Goal: Complete application form

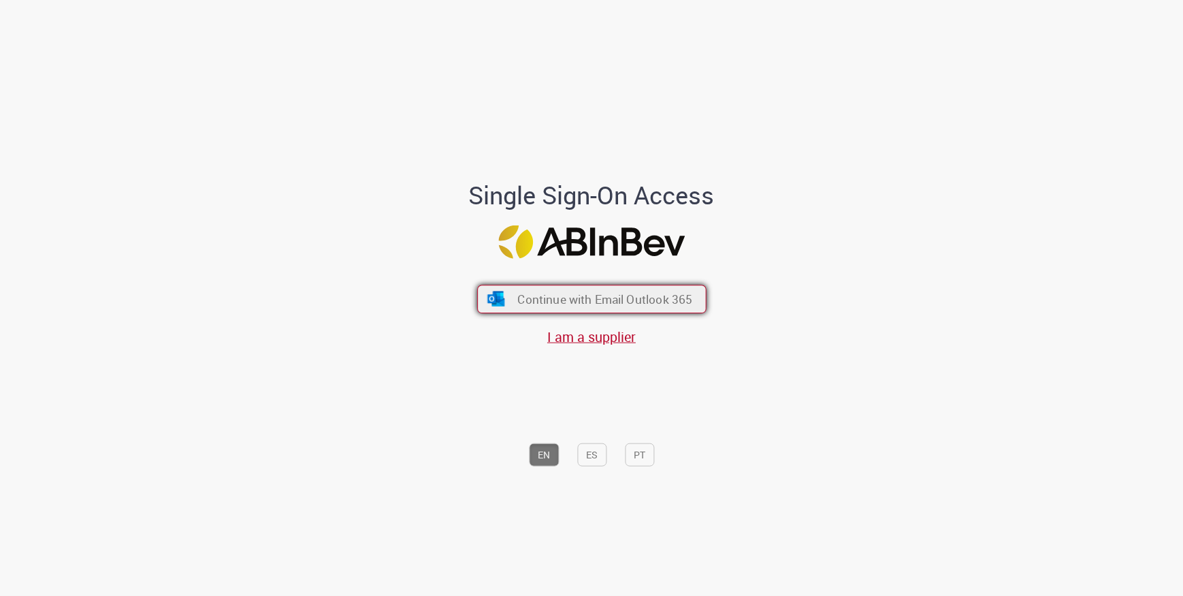
click at [584, 289] on button "Continue with Email Outlook 365" at bounding box center [591, 298] width 229 height 29
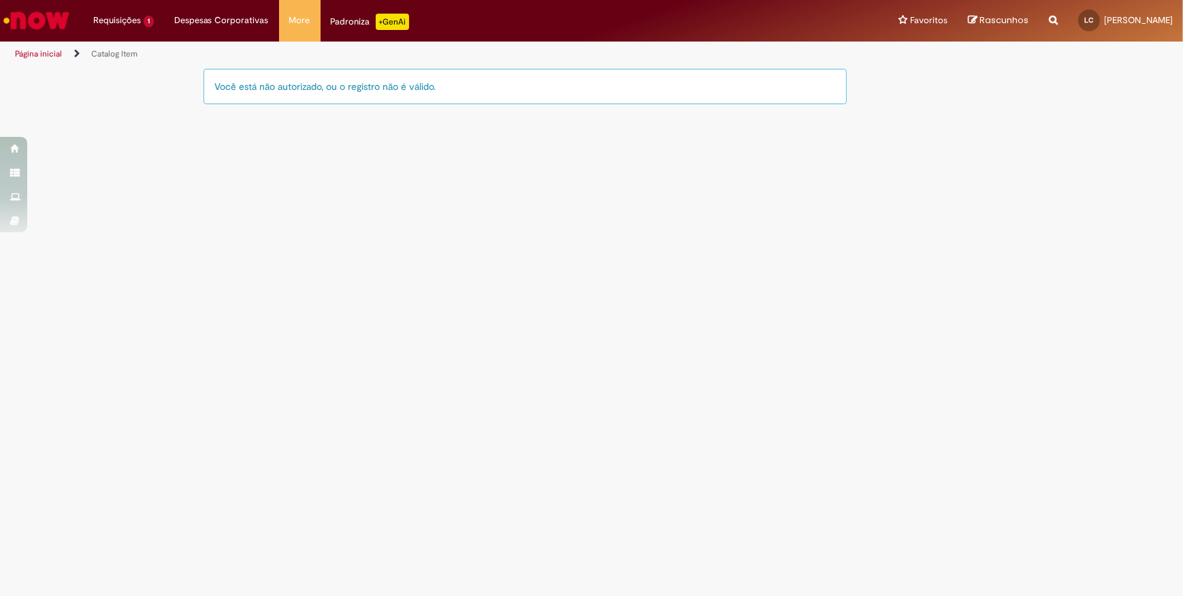
click at [225, 88] on div "Você está não autorizado, ou o registro não é válido." at bounding box center [524, 86] width 643 height 35
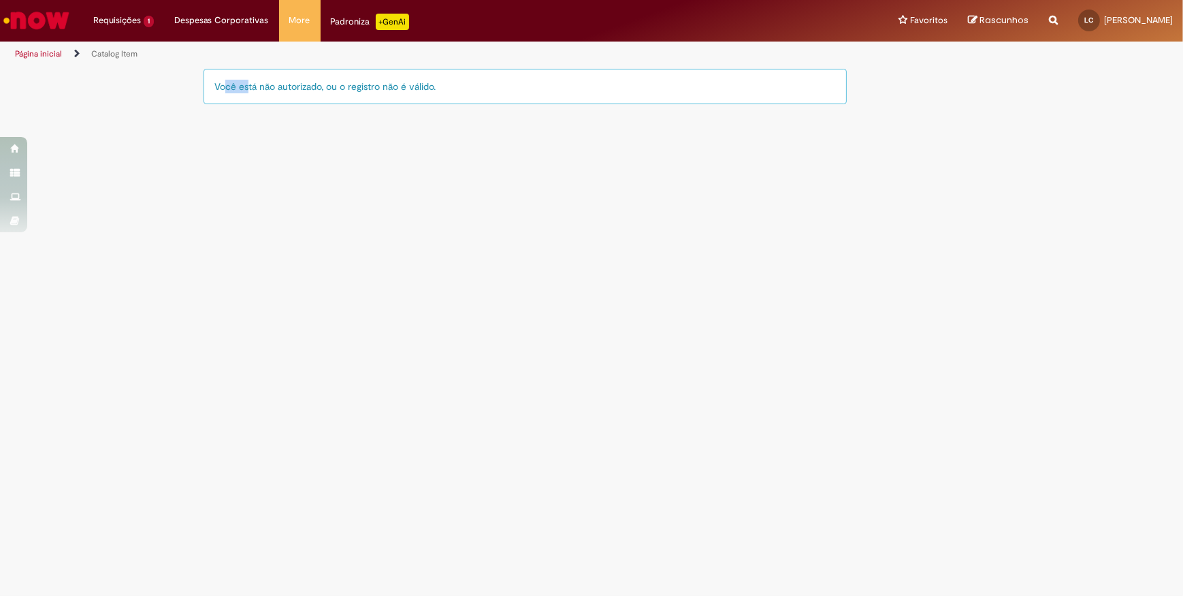
click at [225, 86] on div "Você está não autorizado, ou o registro não é válido." at bounding box center [524, 86] width 643 height 35
